Goal: Find specific page/section: Find specific page/section

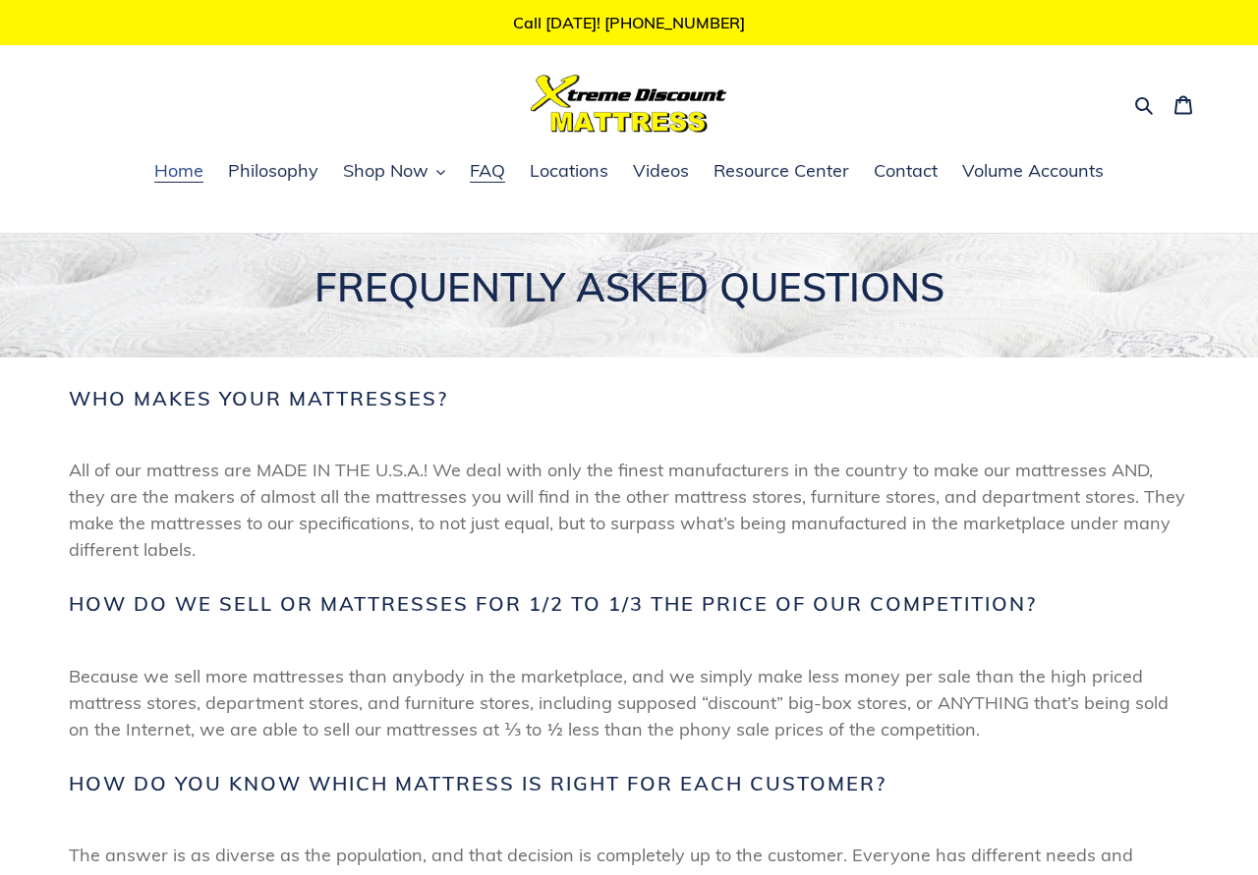
click at [185, 174] on span "Home" at bounding box center [178, 171] width 49 height 24
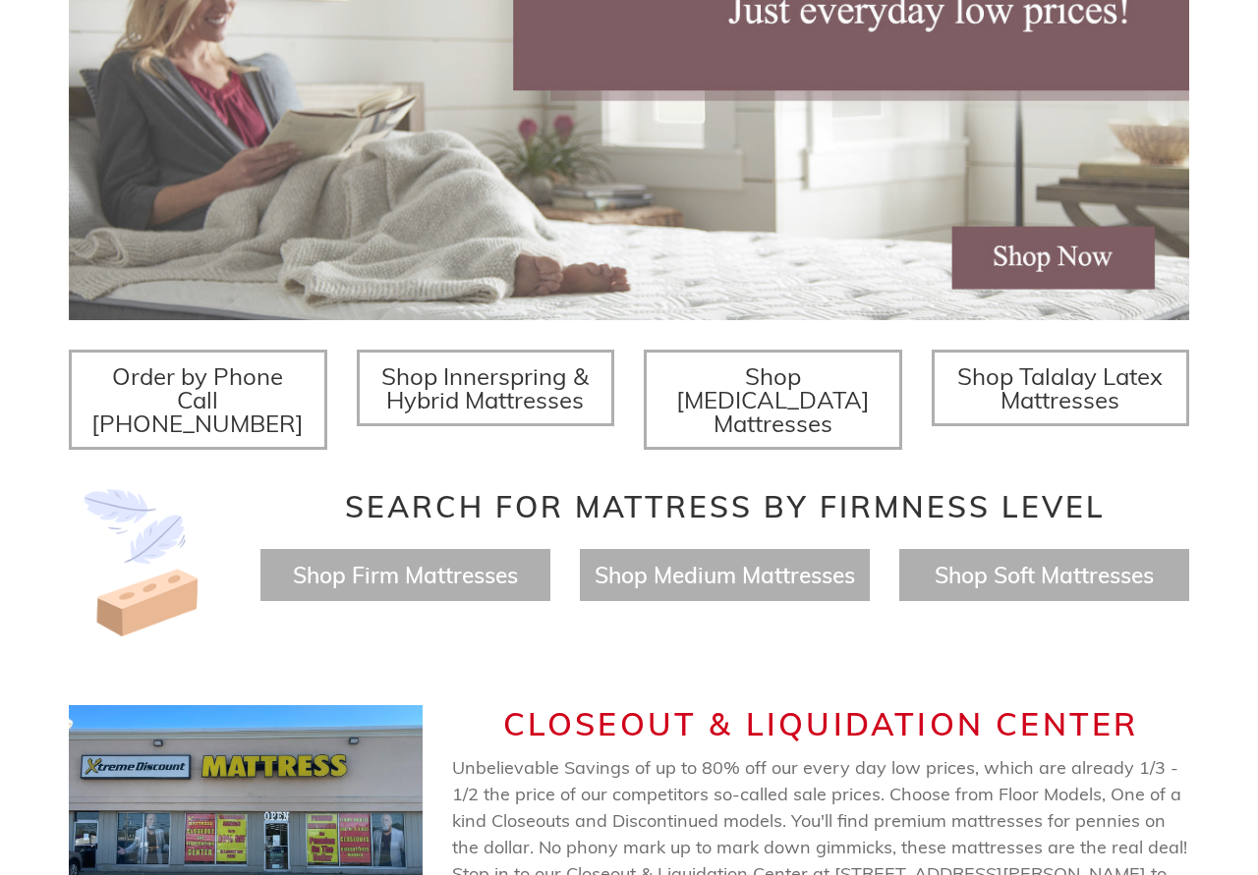
scroll to position [501, 0]
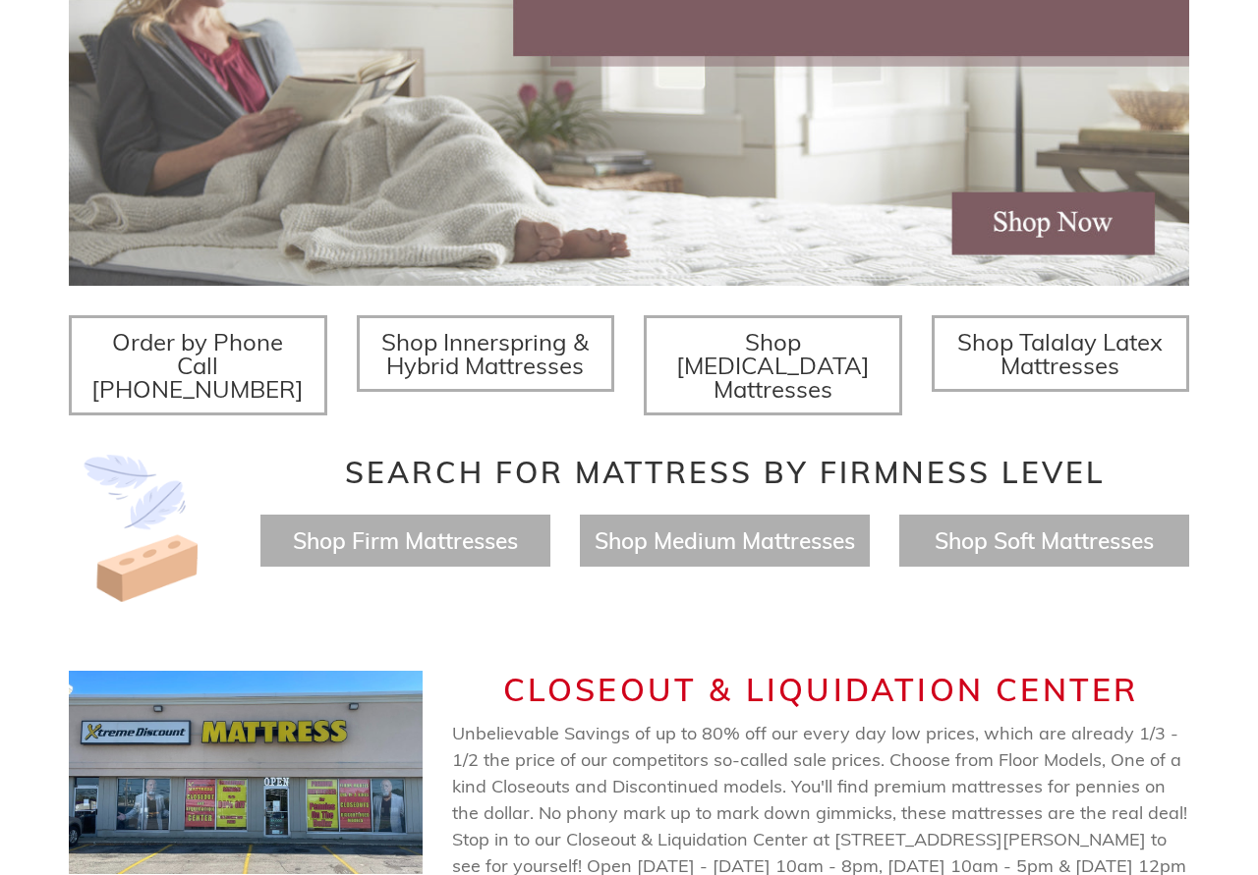
click at [1054, 215] on img at bounding box center [629, 78] width 1120 height 415
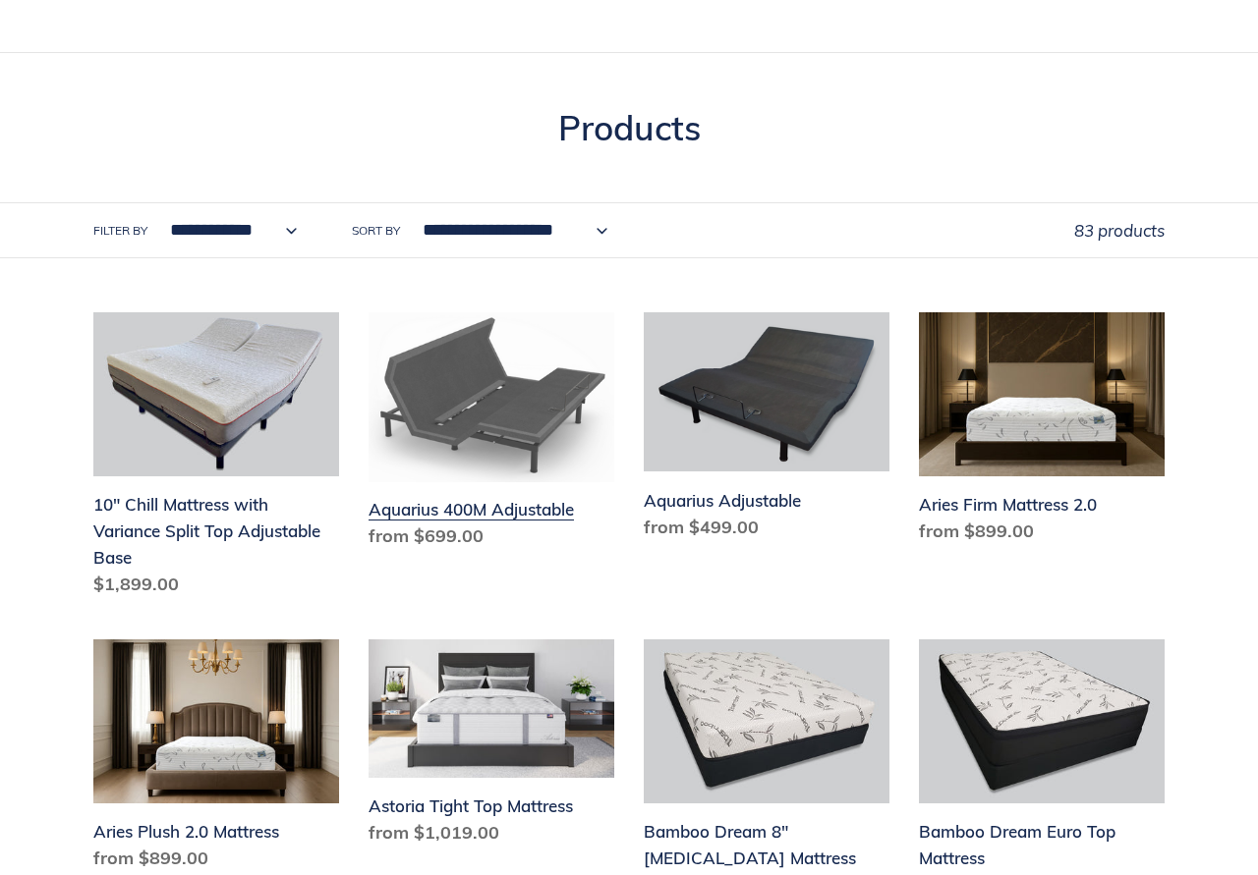
scroll to position [200, 0]
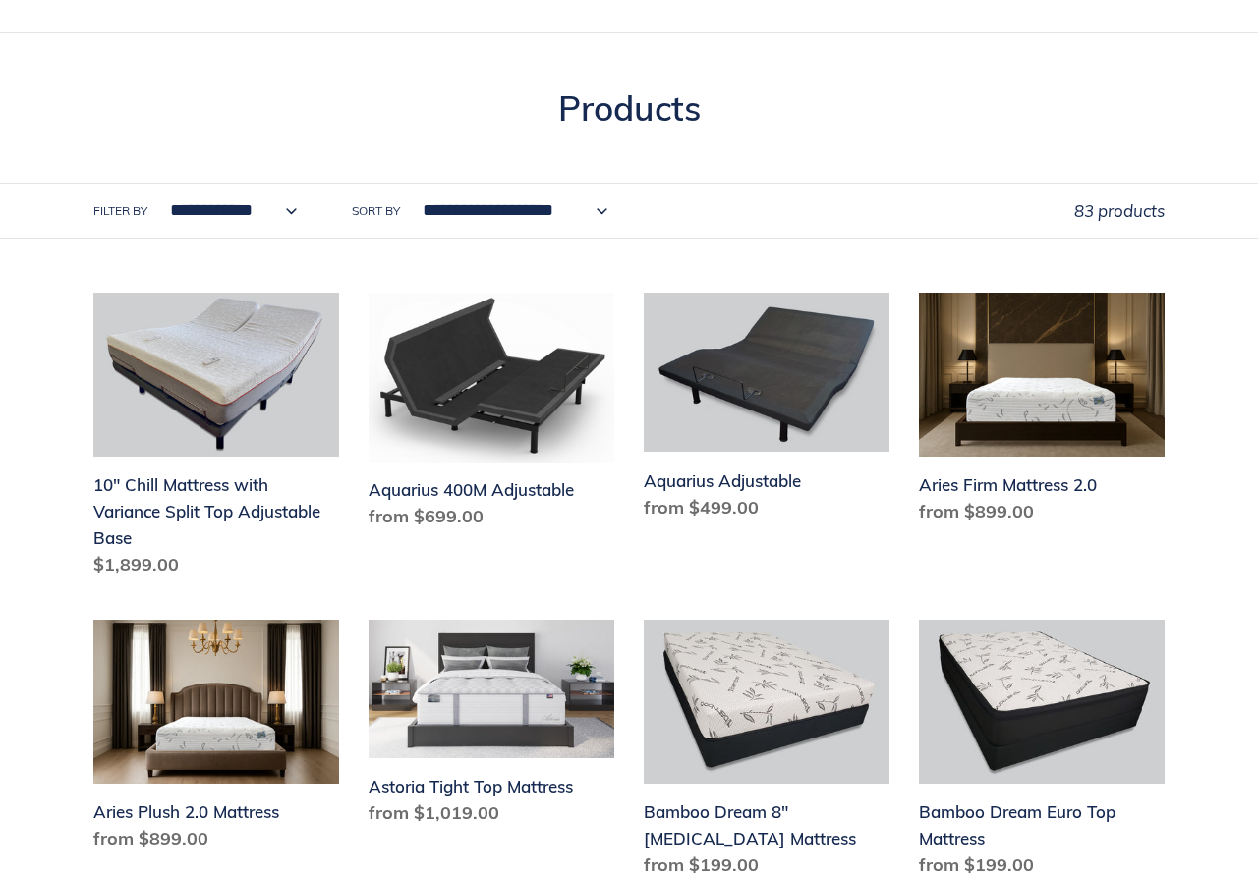
click at [152, 184] on select "**********" at bounding box center [228, 211] width 152 height 54
click at [363, 158] on div "Collection: Products" at bounding box center [628, 134] width 1179 height 95
click at [405, 184] on select "**********" at bounding box center [510, 211] width 210 height 54
click at [535, 132] on div "Collection: Products" at bounding box center [628, 134] width 1179 height 95
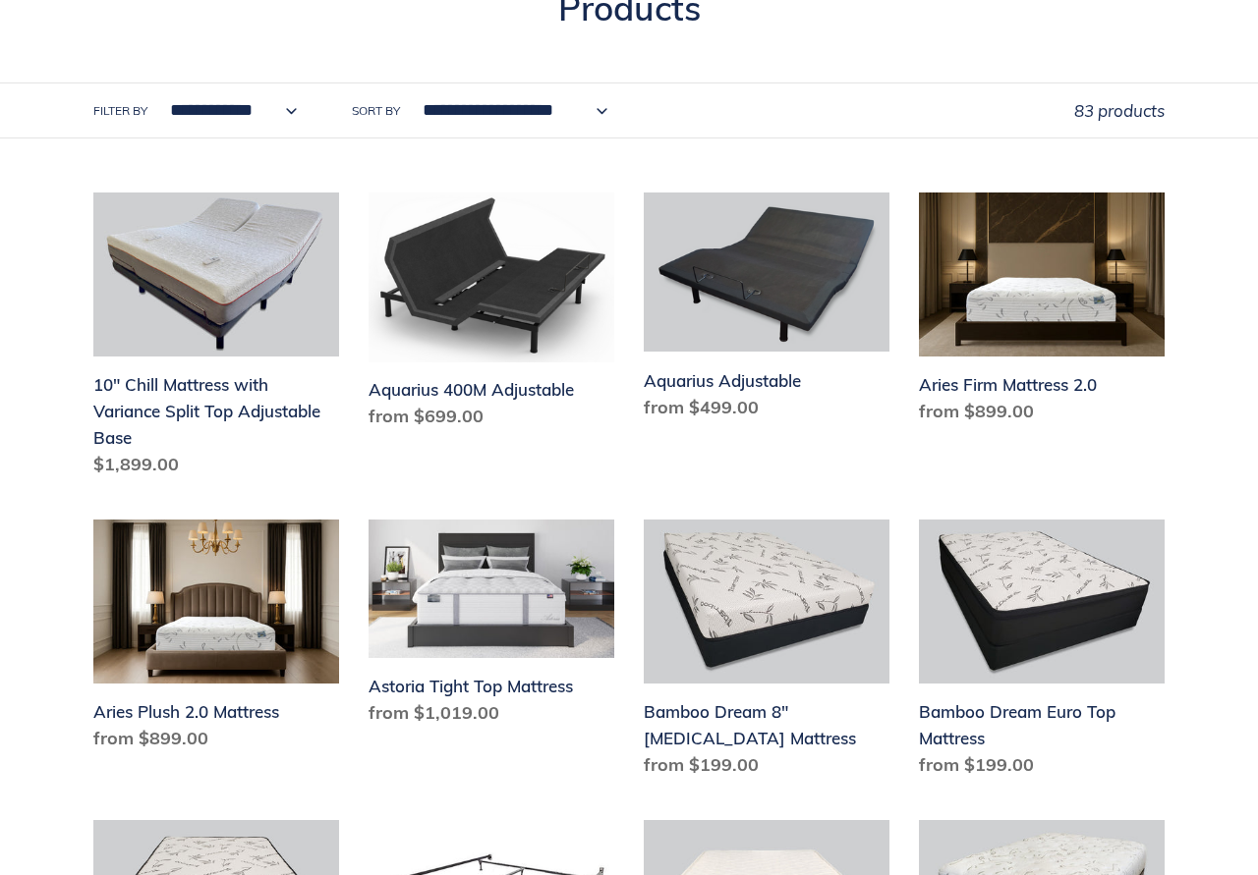
scroll to position [0, 0]
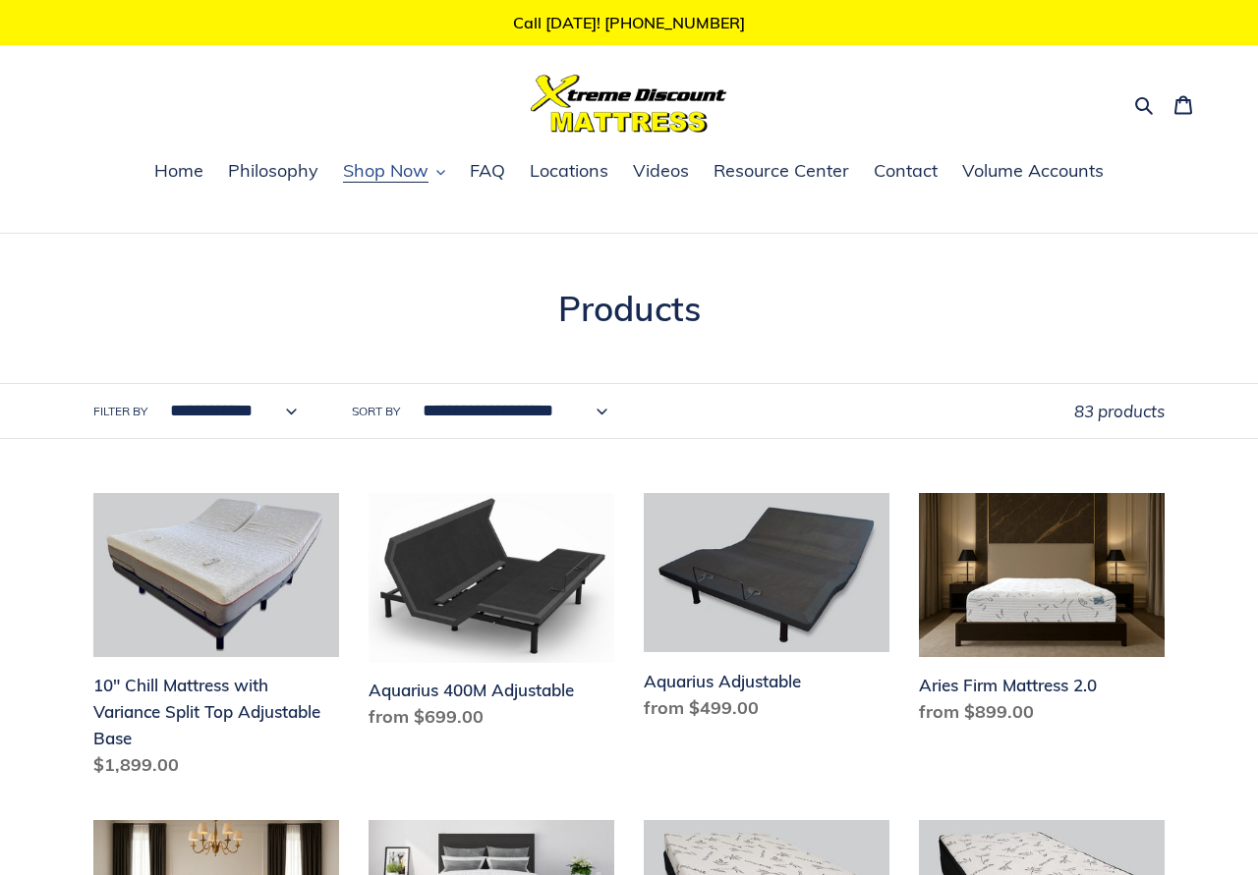
click at [438, 175] on icon "button" at bounding box center [440, 172] width 9 height 9
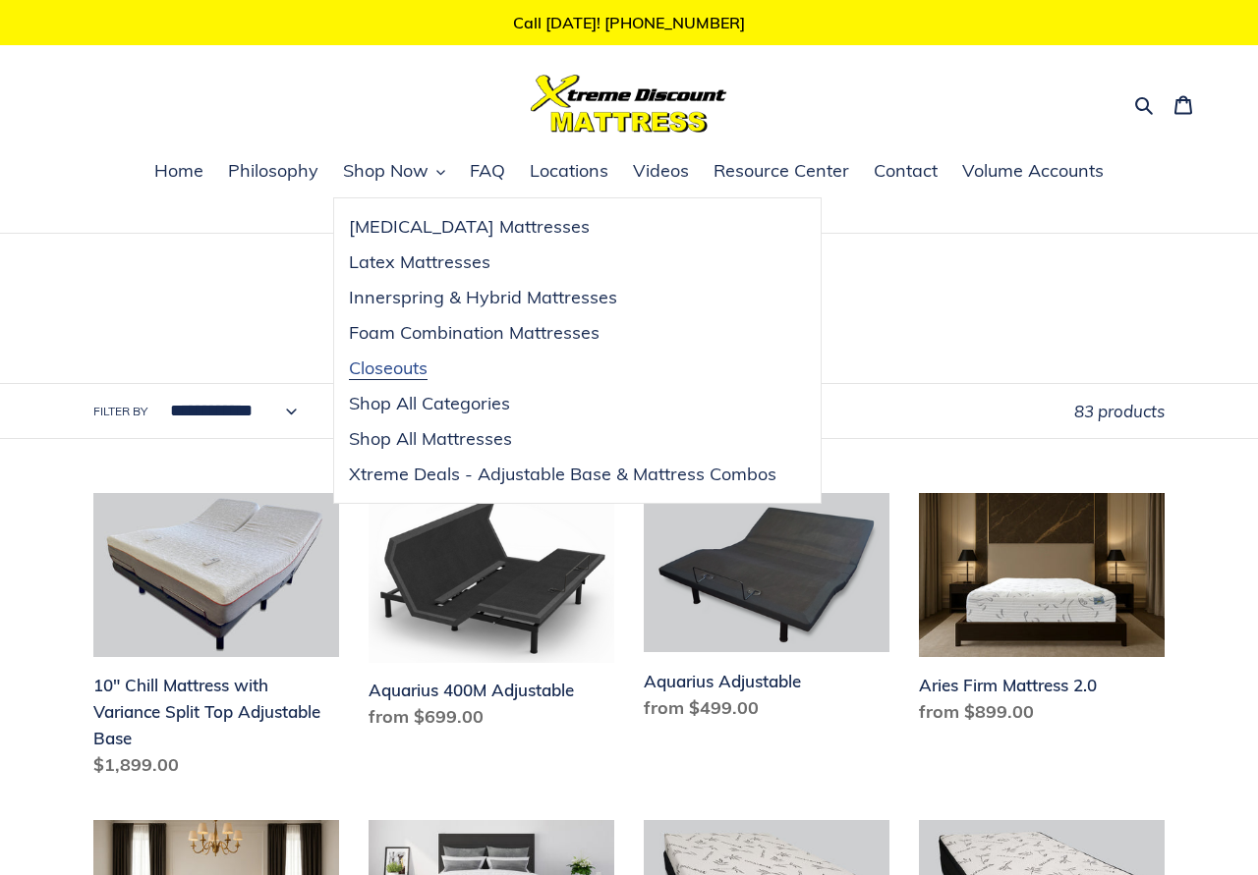
click at [403, 368] on span "Closeouts" at bounding box center [388, 369] width 79 height 24
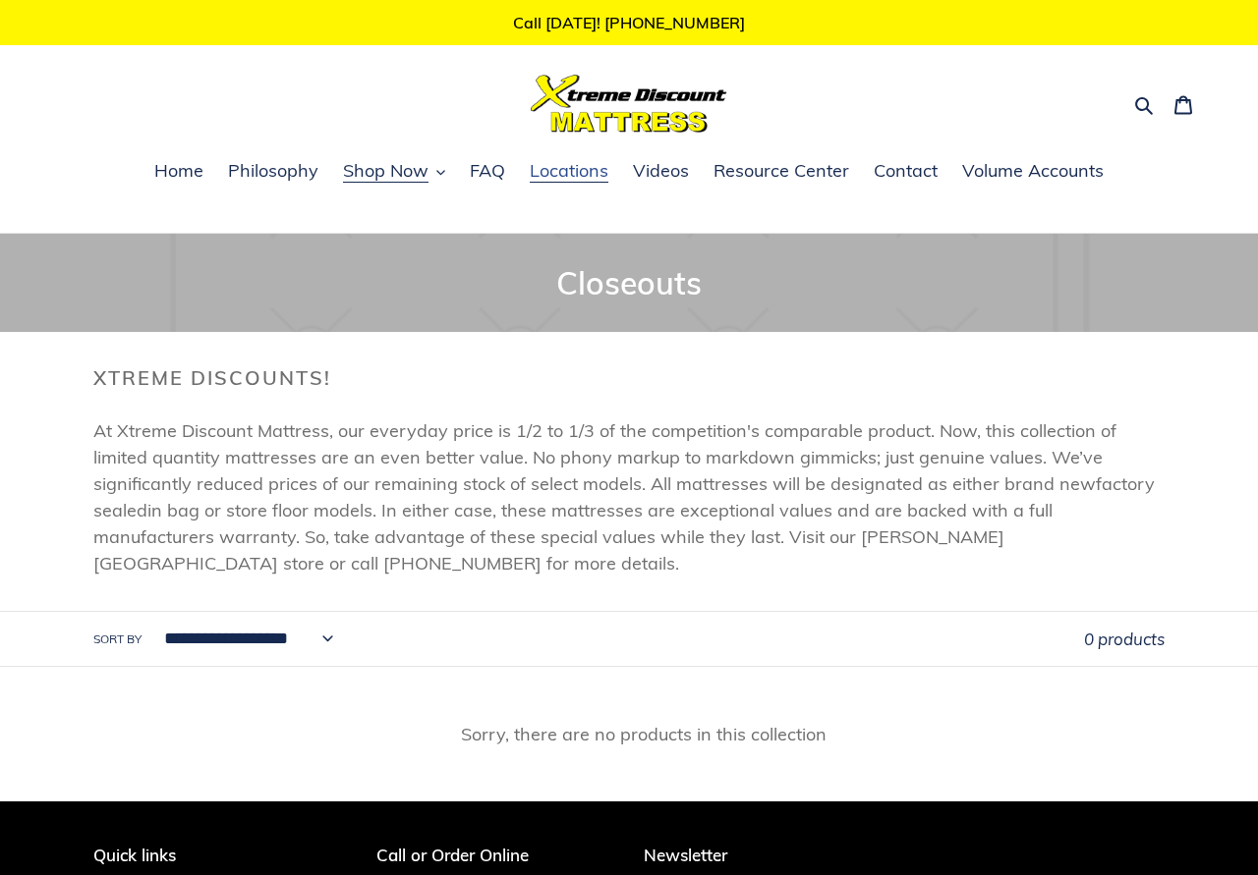
click at [587, 177] on span "Locations" at bounding box center [569, 171] width 79 height 24
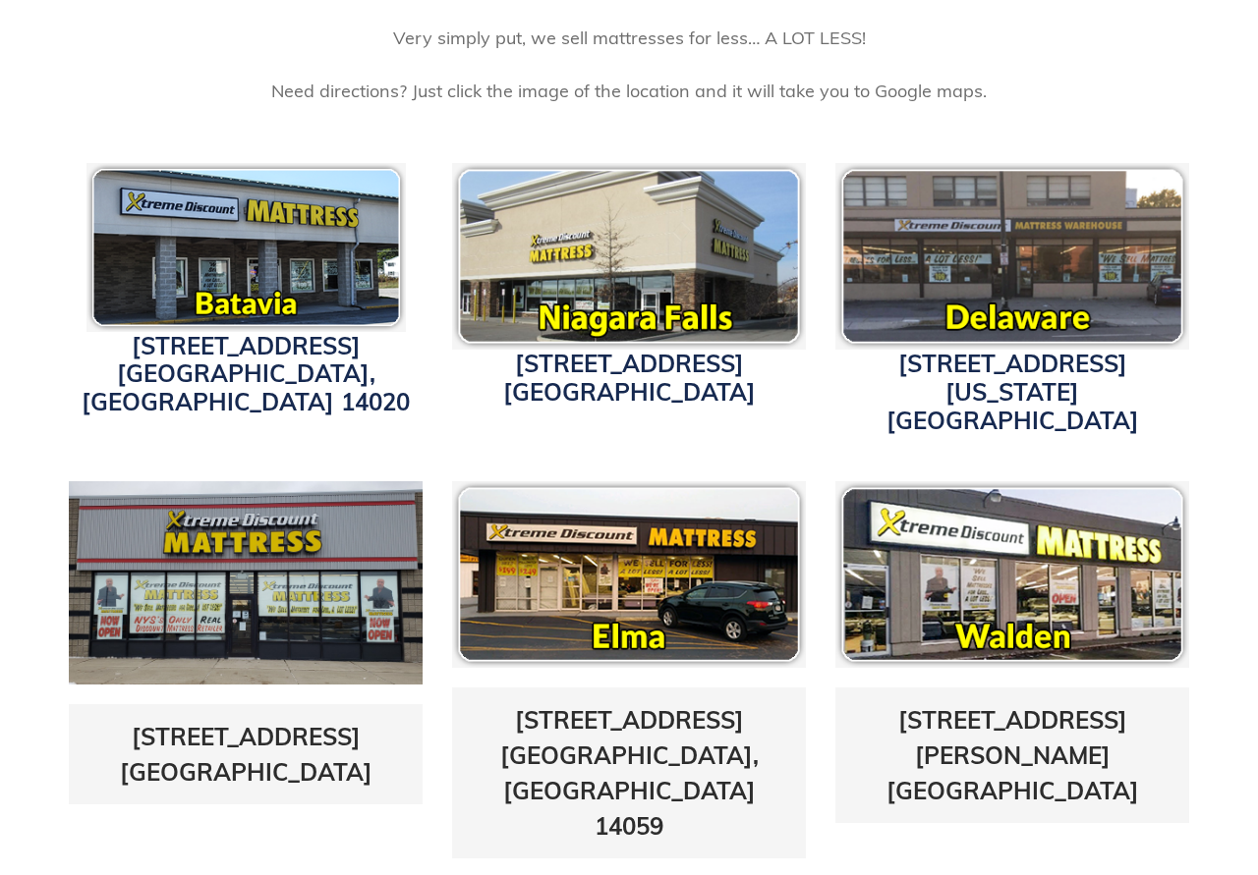
scroll to position [501, 0]
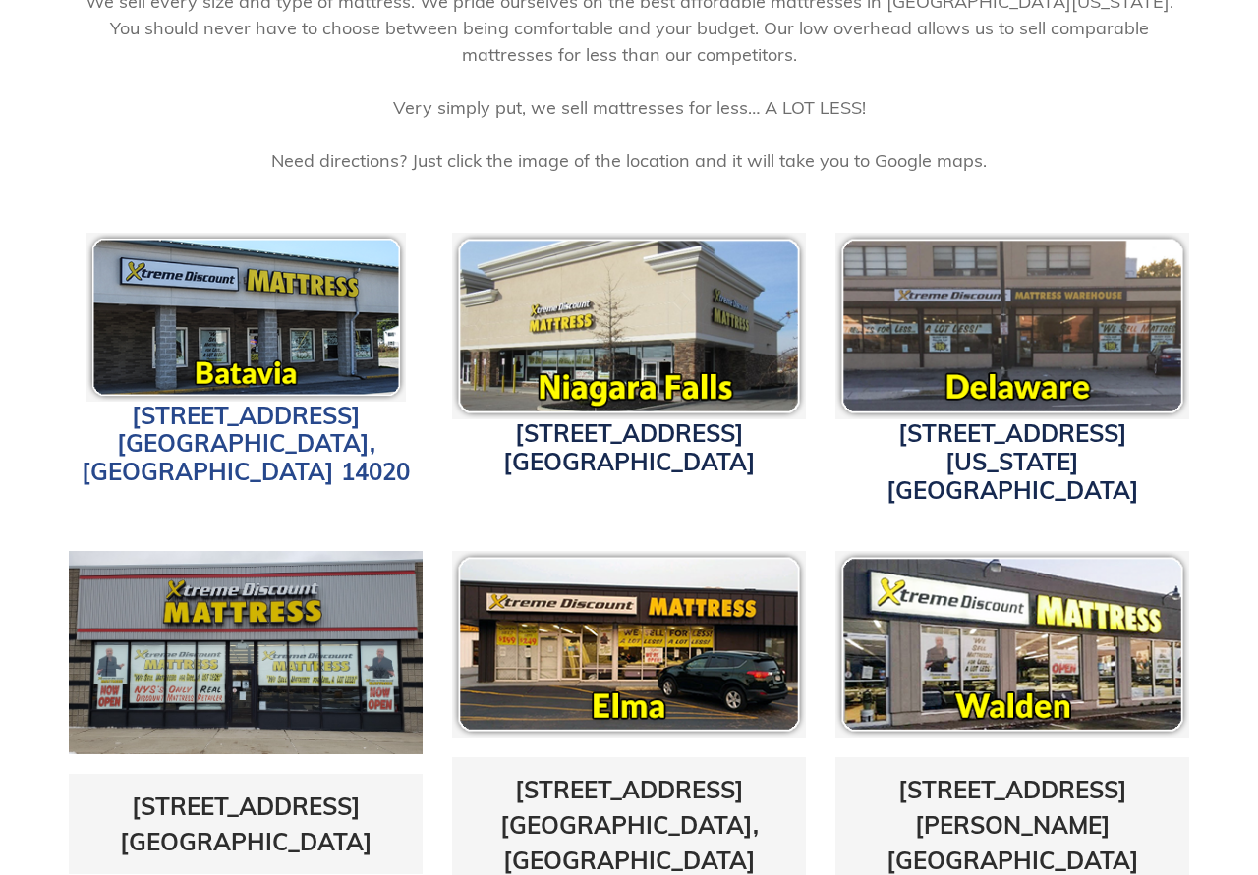
click at [242, 416] on link "[STREET_ADDRESS]" at bounding box center [246, 444] width 328 height 86
